Goal: Information Seeking & Learning: Learn about a topic

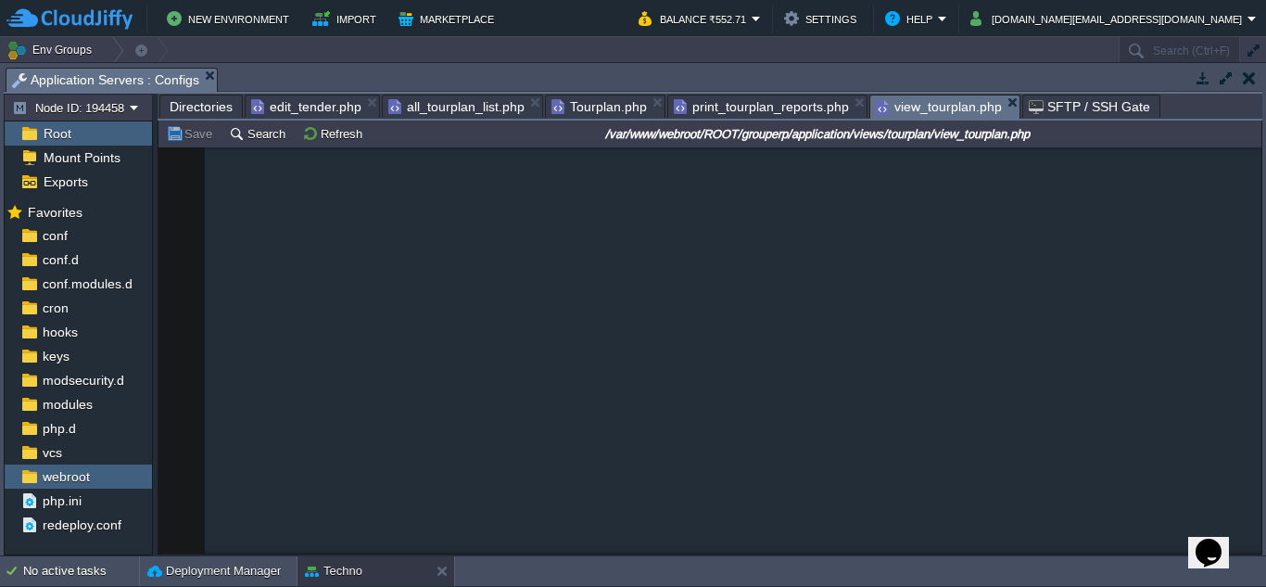
scroll to position [3892, 0]
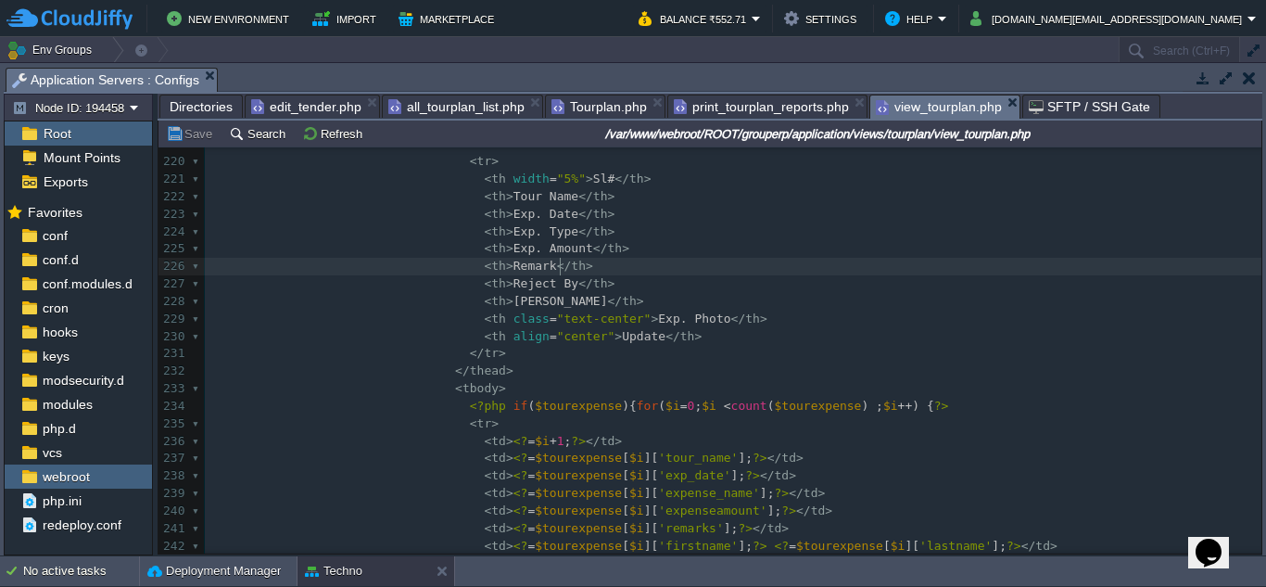
click at [766, 209] on pre "< th > Exp. Date </ th >" at bounding box center [733, 215] width 1057 height 18
click at [765, 108] on span "print_tourplan_reports.php" at bounding box center [761, 106] width 175 height 22
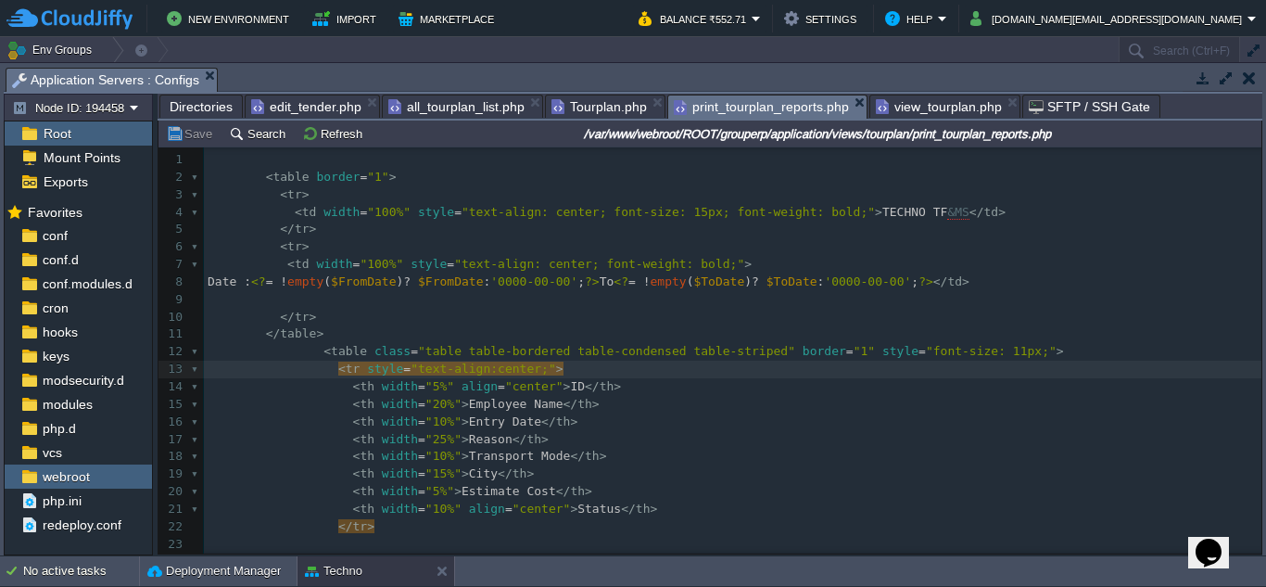
click at [702, 241] on pre "< tr >" at bounding box center [732, 247] width 1057 height 18
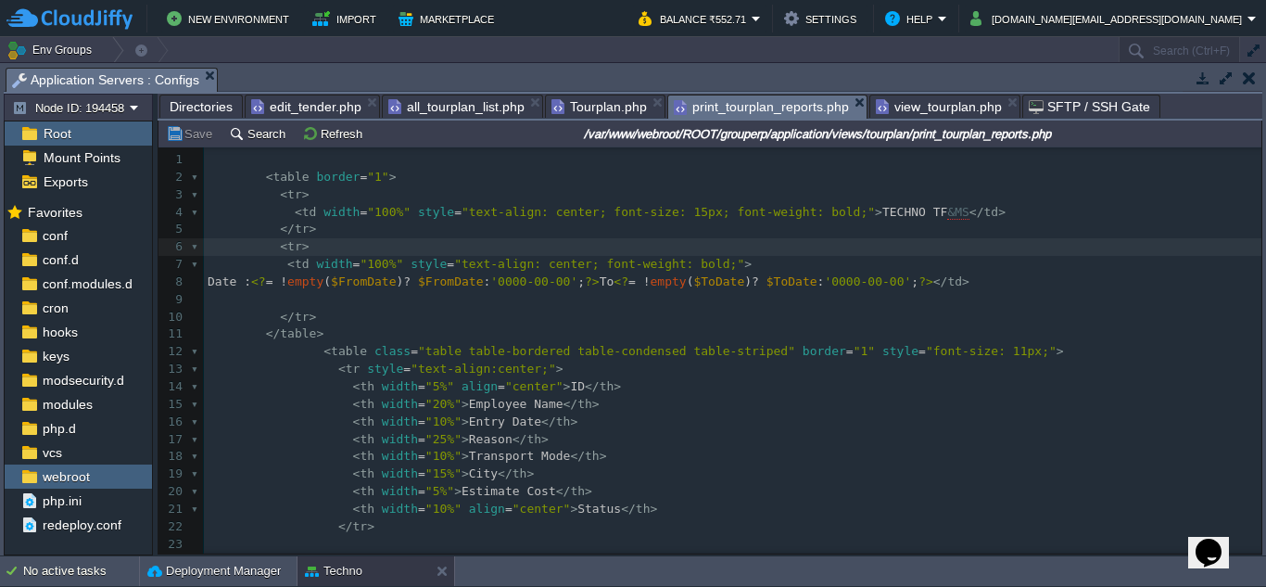
click at [601, 104] on span "Tourplan.php" at bounding box center [598, 106] width 95 height 22
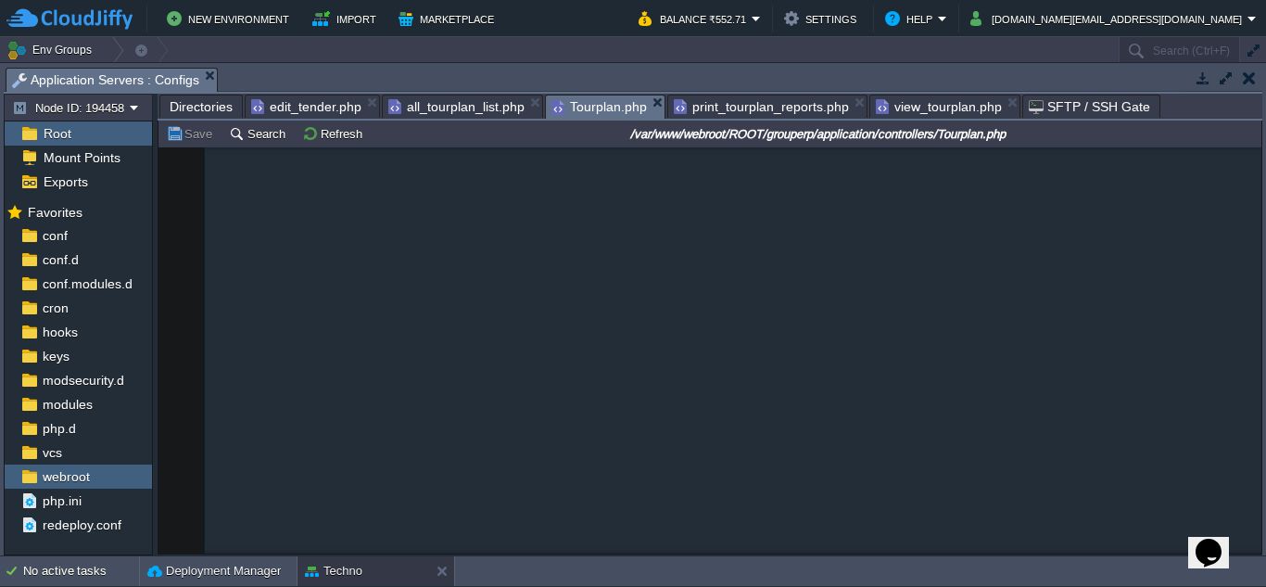
click at [449, 108] on span "all_tourplan_list.php" at bounding box center [456, 106] width 136 height 22
click at [284, 103] on span "edit_tender.php" at bounding box center [306, 106] width 110 height 22
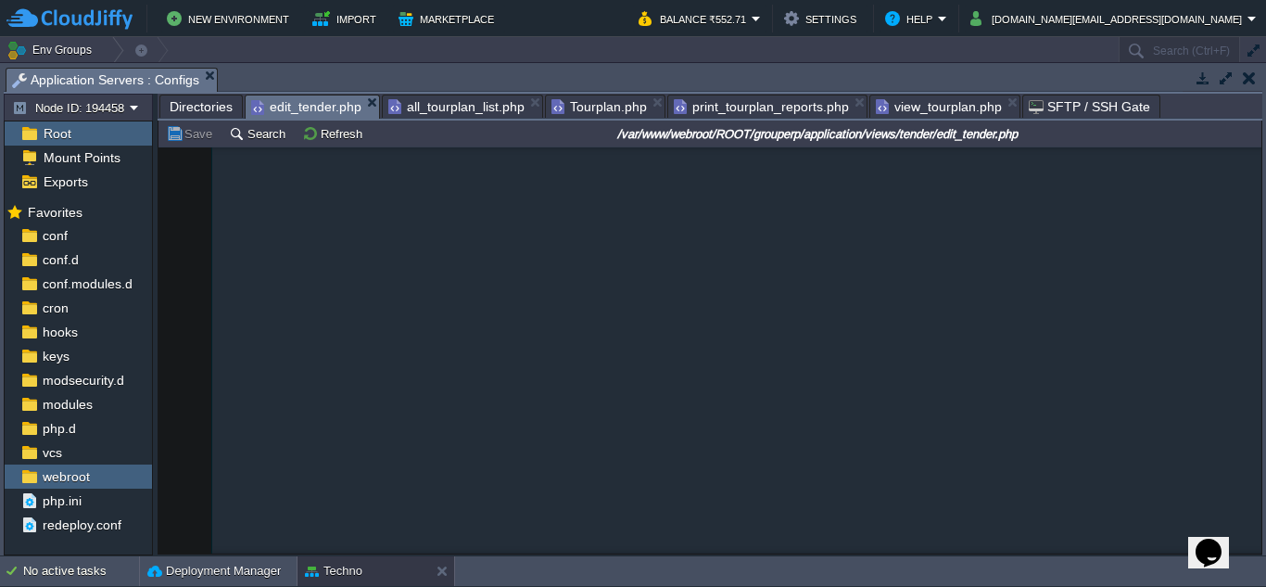
click at [843, 96] on em "print_tourplan_reports.php" at bounding box center [770, 106] width 193 height 22
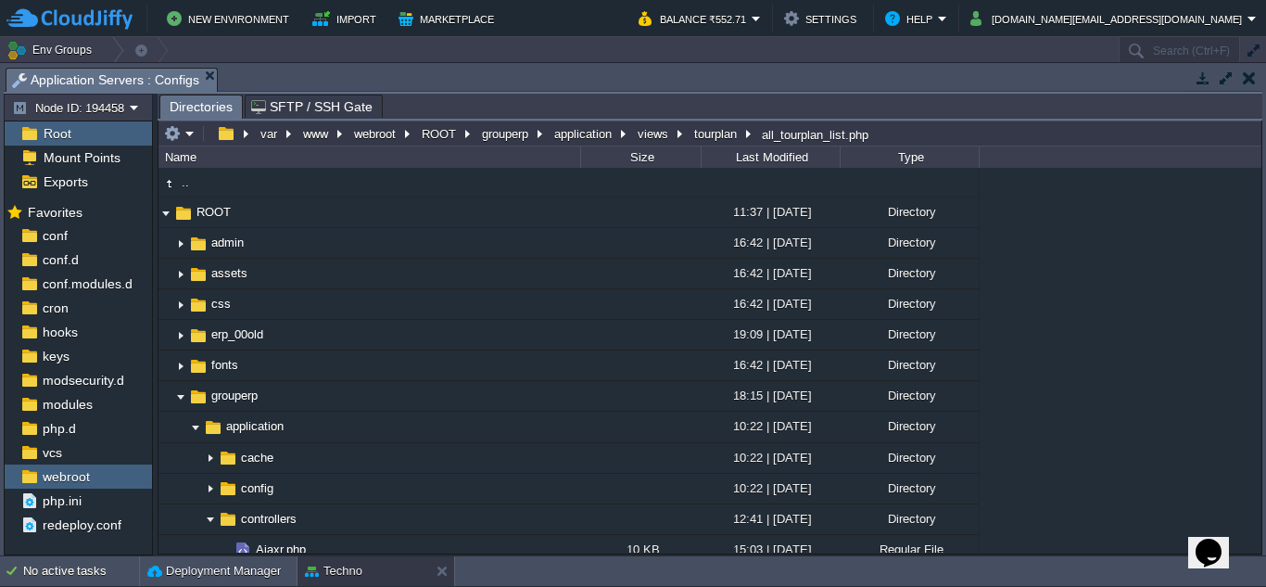
scroll to position [273, 0]
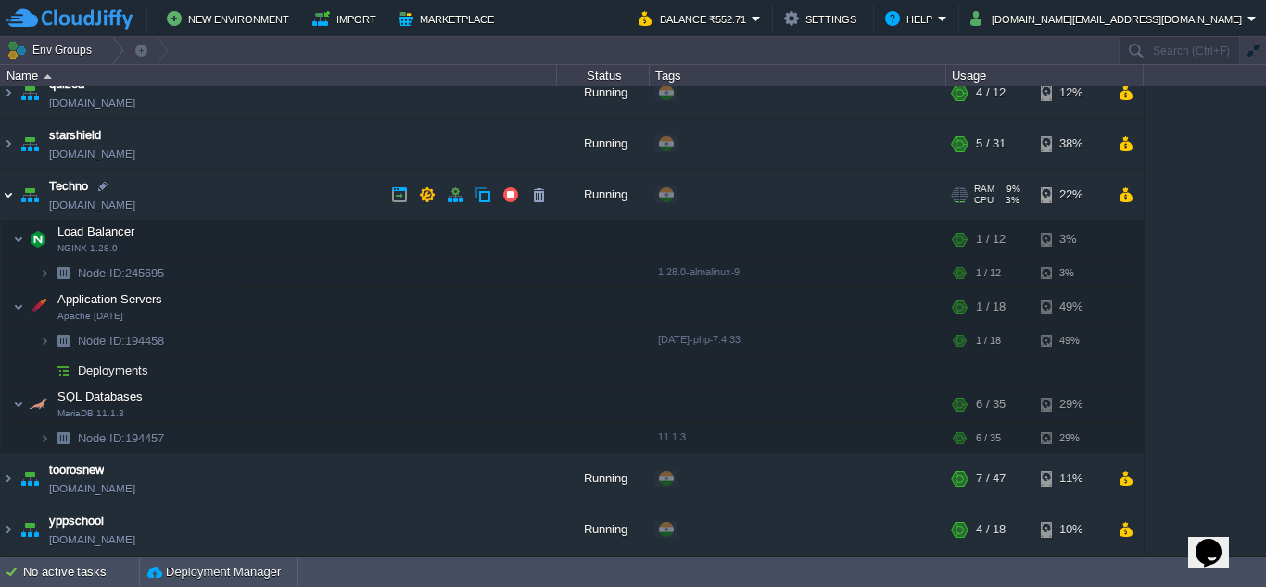
click at [9, 196] on img at bounding box center [8, 195] width 15 height 50
